Goal: Understand process/instructions: Learn about a topic

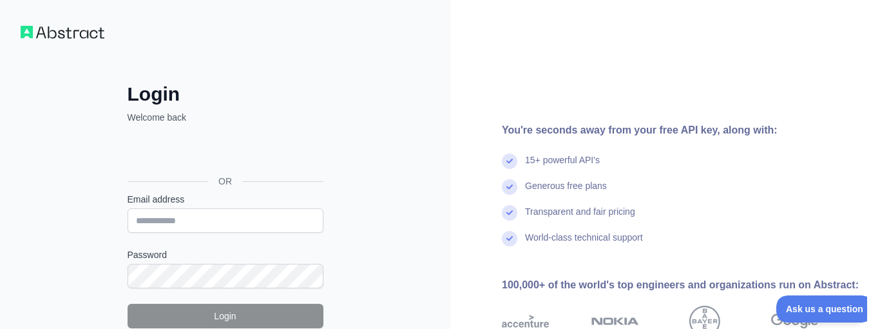
click at [253, 148] on div "Sign in with Google. Opens in new tab" at bounding box center [224, 152] width 193 height 28
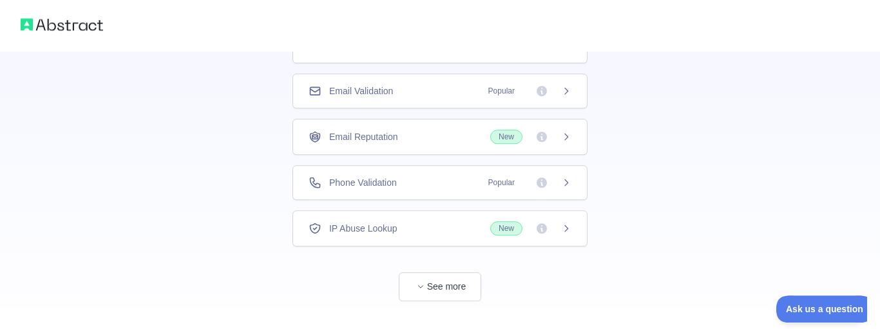
scroll to position [145, 0]
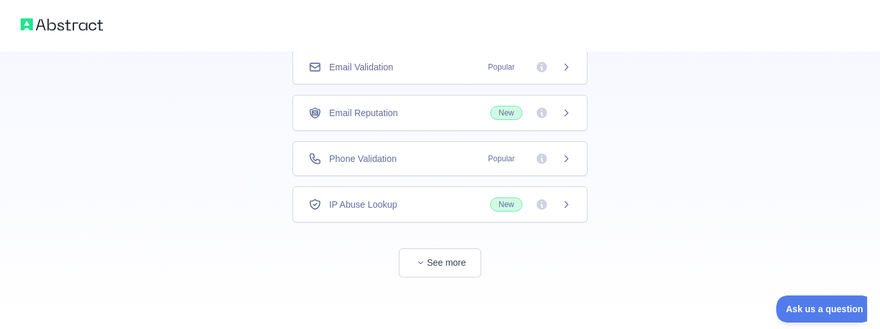
click at [543, 159] on icon at bounding box center [542, 158] width 10 height 10
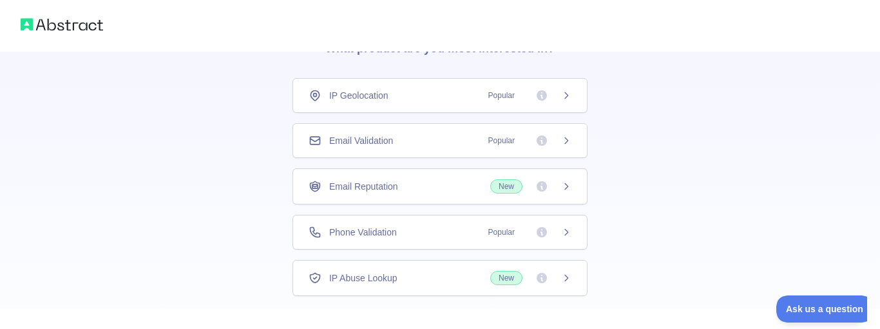
click at [542, 98] on icon at bounding box center [541, 95] width 13 height 13
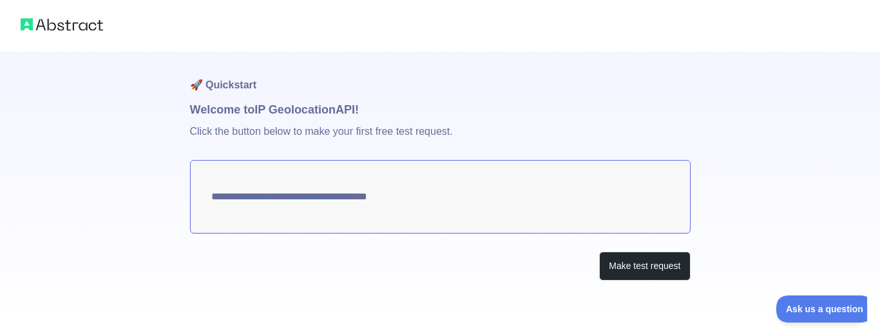
type textarea "**********"
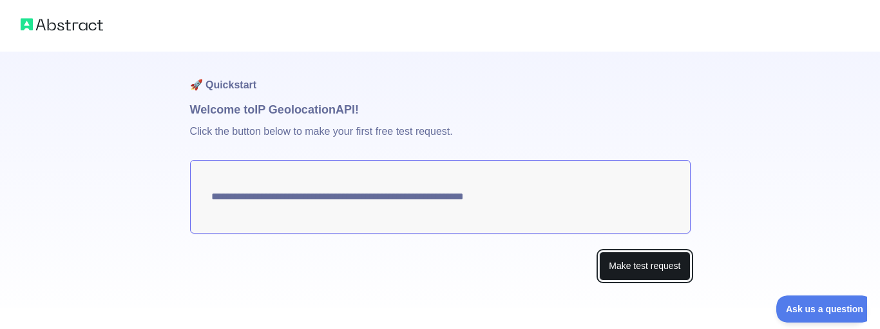
click at [645, 268] on button "Make test request" at bounding box center [644, 265] width 91 height 29
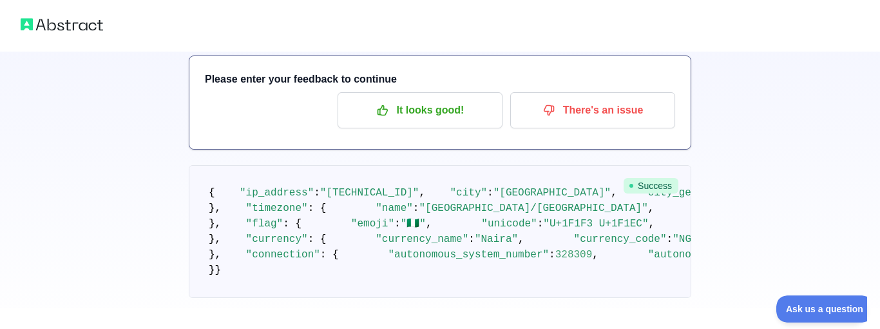
scroll to position [147, 0]
